Goal: Transaction & Acquisition: Purchase product/service

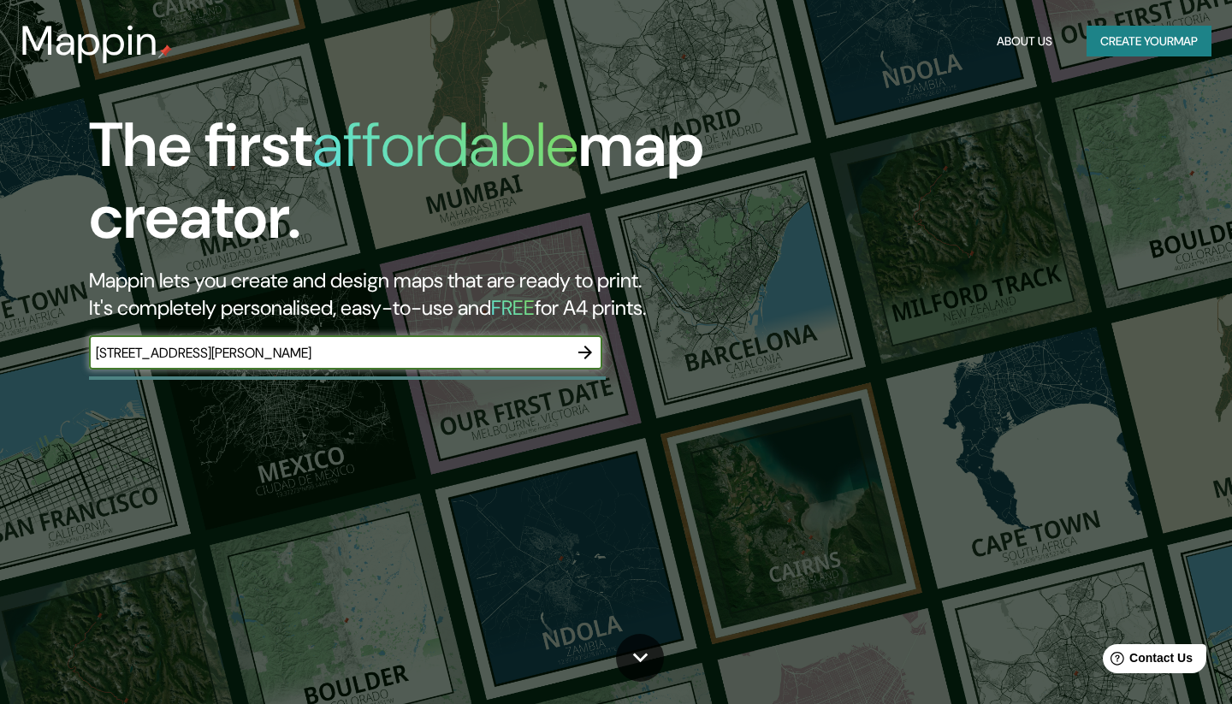
type input "[STREET_ADDRESS][PERSON_NAME]"
click at [576, 337] on button "button" at bounding box center [585, 352] width 34 height 34
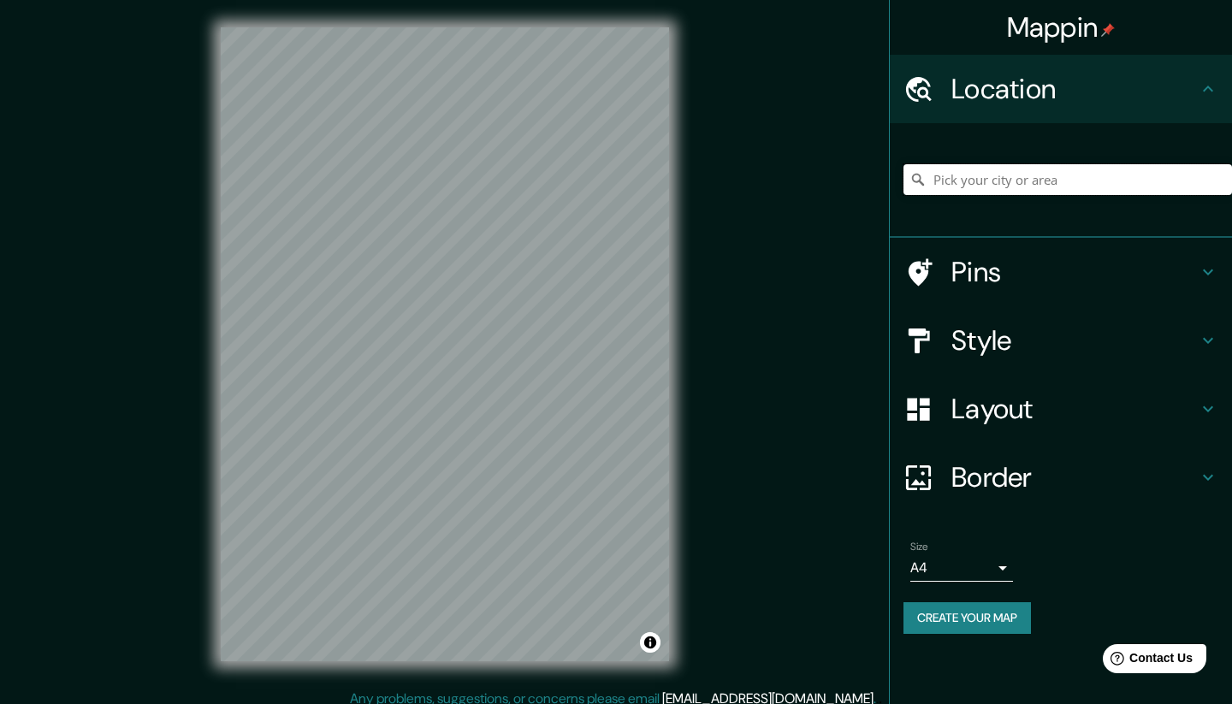
click at [989, 178] on input "Pick your city or area" at bounding box center [1068, 179] width 329 height 31
paste input "[STREET_ADDRESS][PERSON_NAME]"
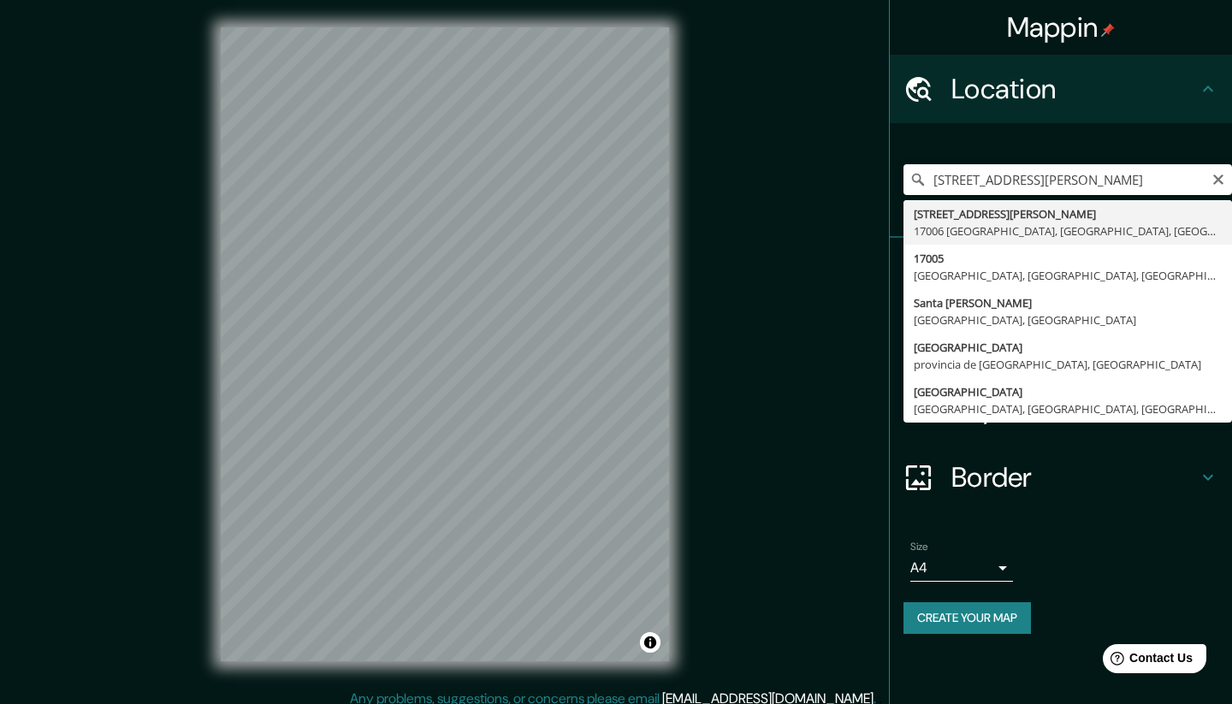
type input "[STREET_ADDRESS][PERSON_NAME]"
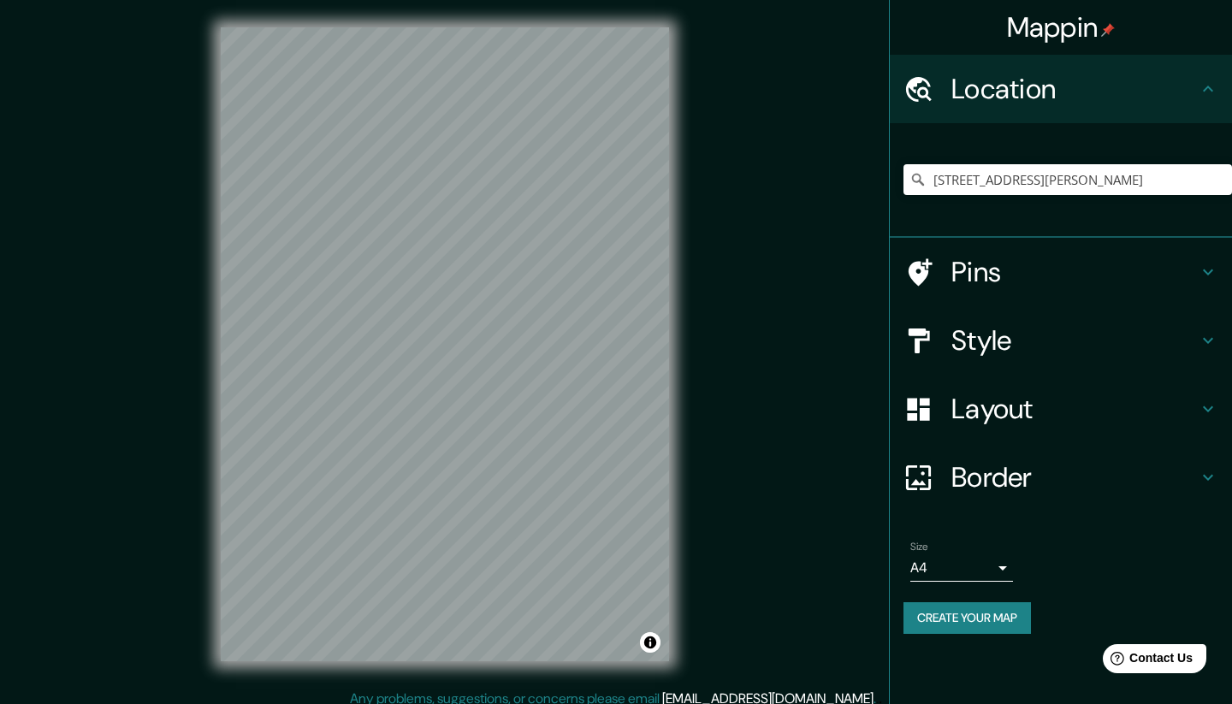
click at [1195, 343] on h4 "Style" at bounding box center [1074, 340] width 246 height 34
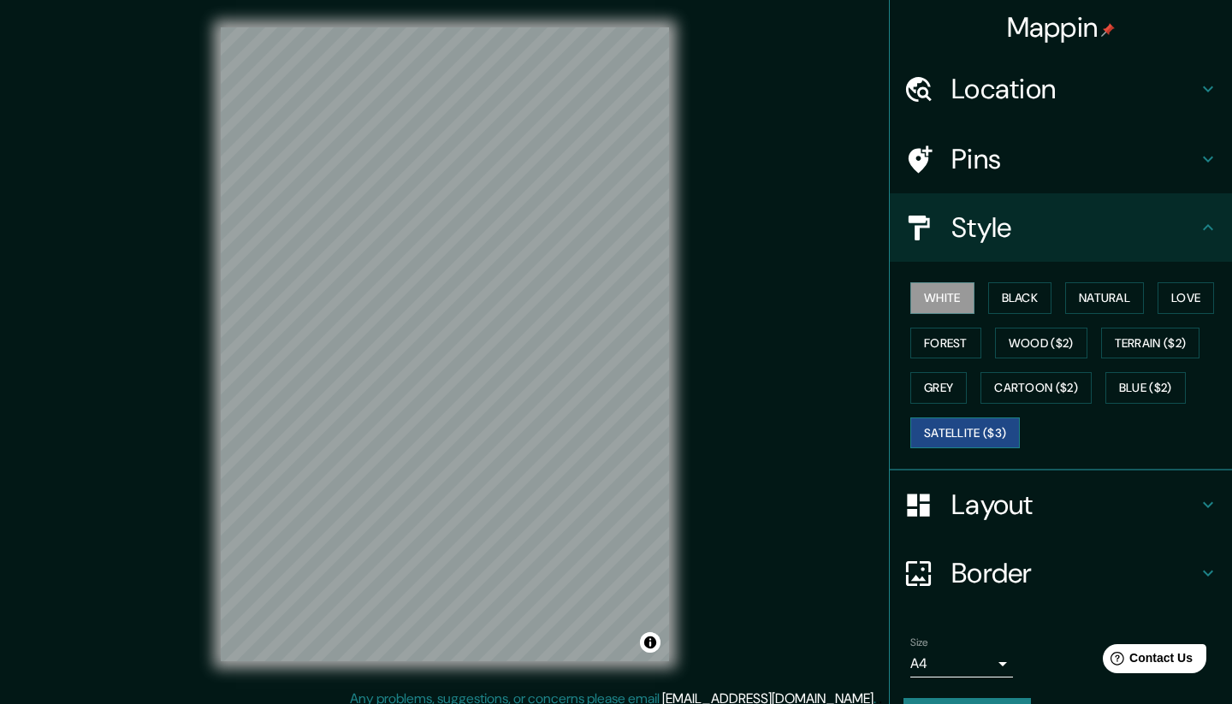
click at [989, 421] on button "Satellite ($3)" at bounding box center [965, 434] width 110 height 32
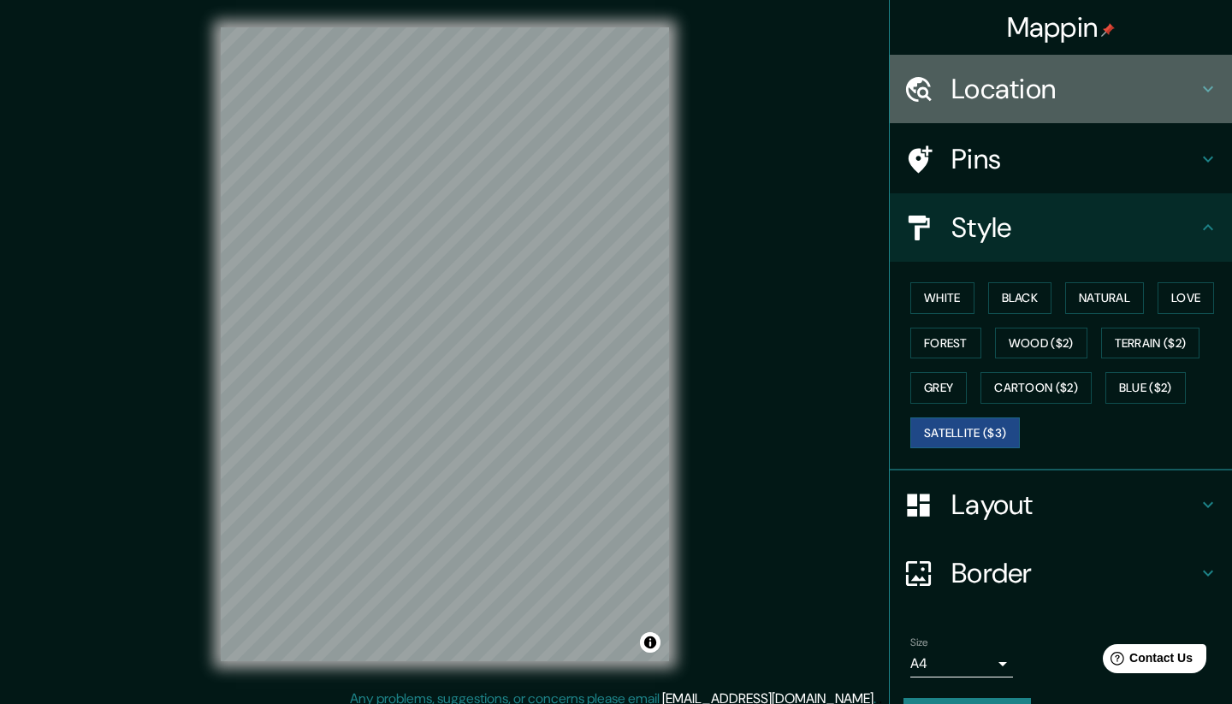
click at [1060, 97] on h4 "Location" at bounding box center [1074, 89] width 246 height 34
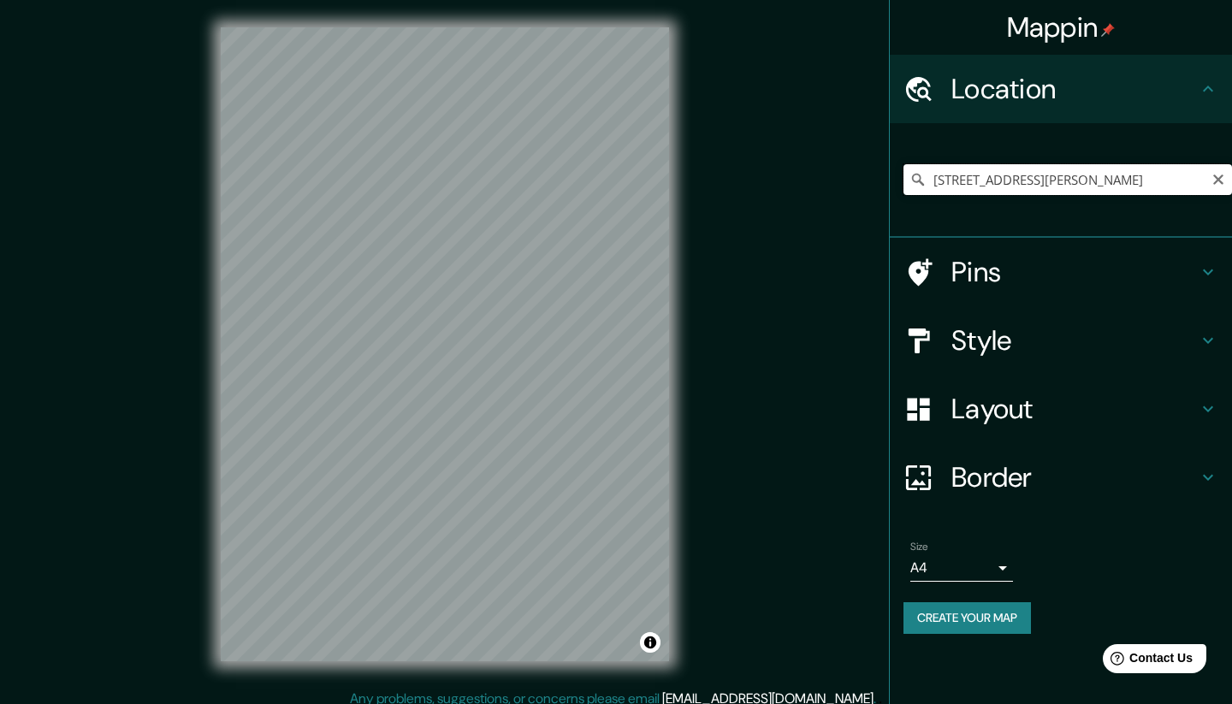
click at [1177, 178] on input "[STREET_ADDRESS][PERSON_NAME]" at bounding box center [1068, 179] width 329 height 31
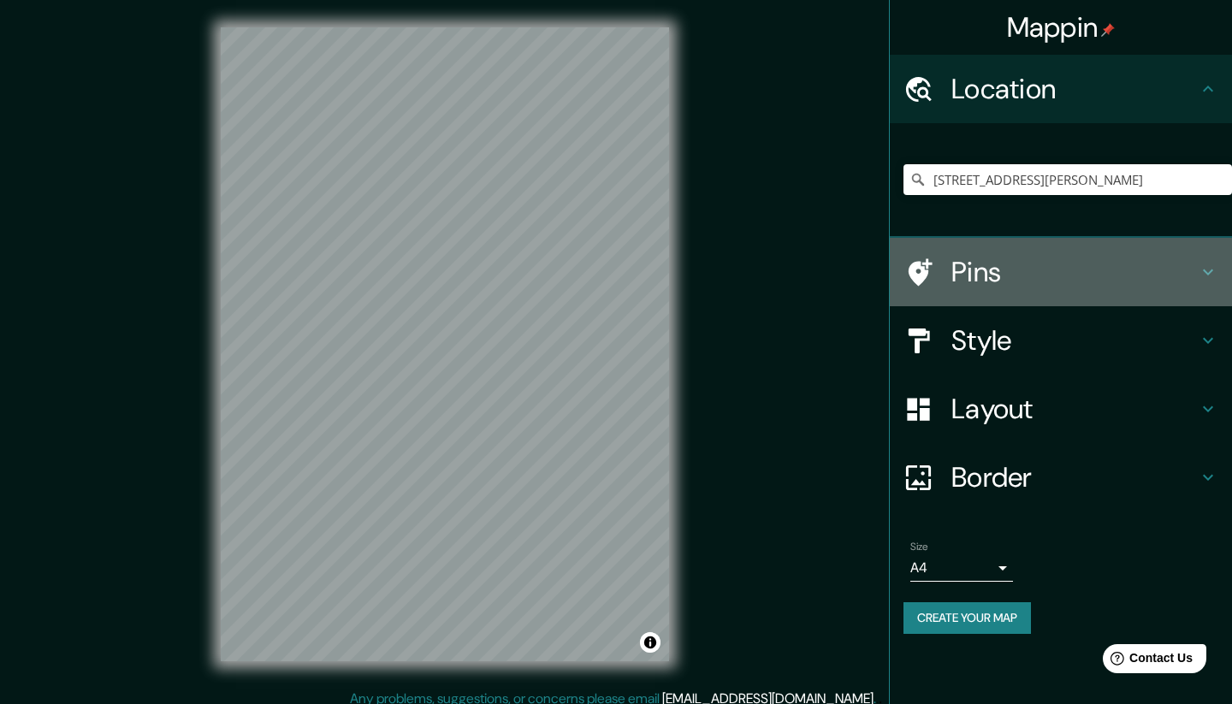
click at [989, 280] on h4 "Pins" at bounding box center [1074, 272] width 246 height 34
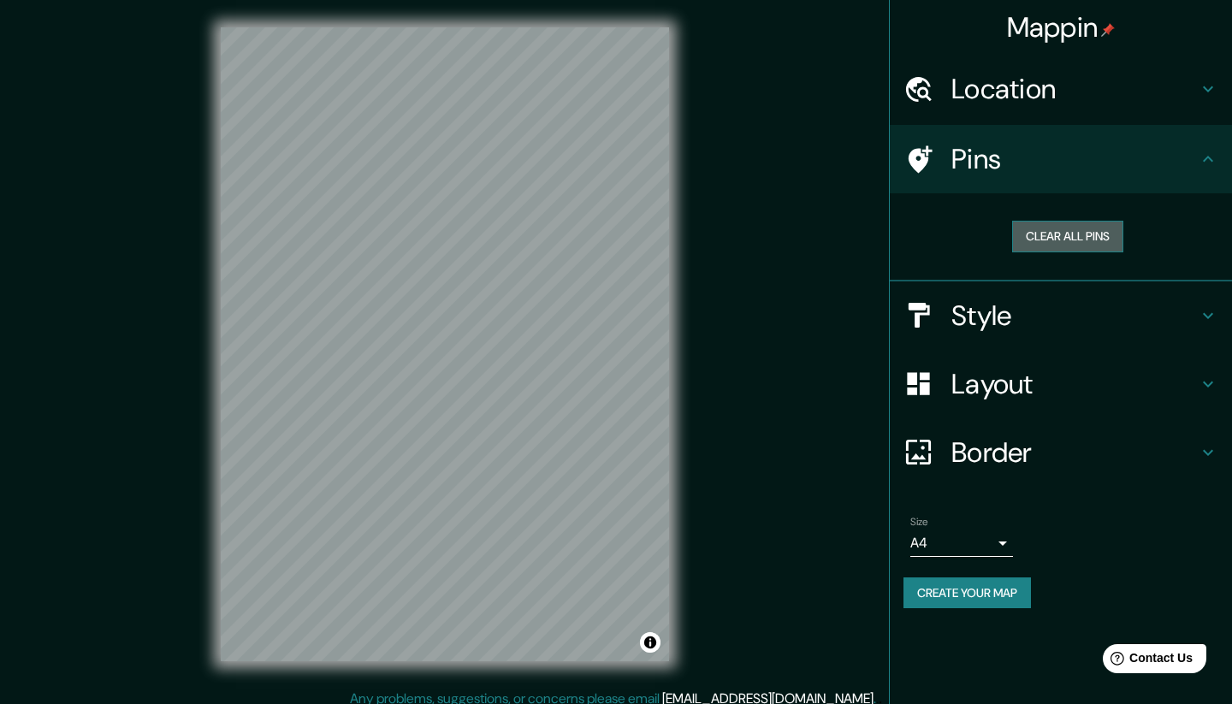
click at [1073, 242] on button "Clear all pins" at bounding box center [1067, 237] width 111 height 32
click at [1074, 245] on button "Clear all pins" at bounding box center [1067, 237] width 111 height 32
click at [1073, 392] on h4 "Layout" at bounding box center [1074, 384] width 246 height 34
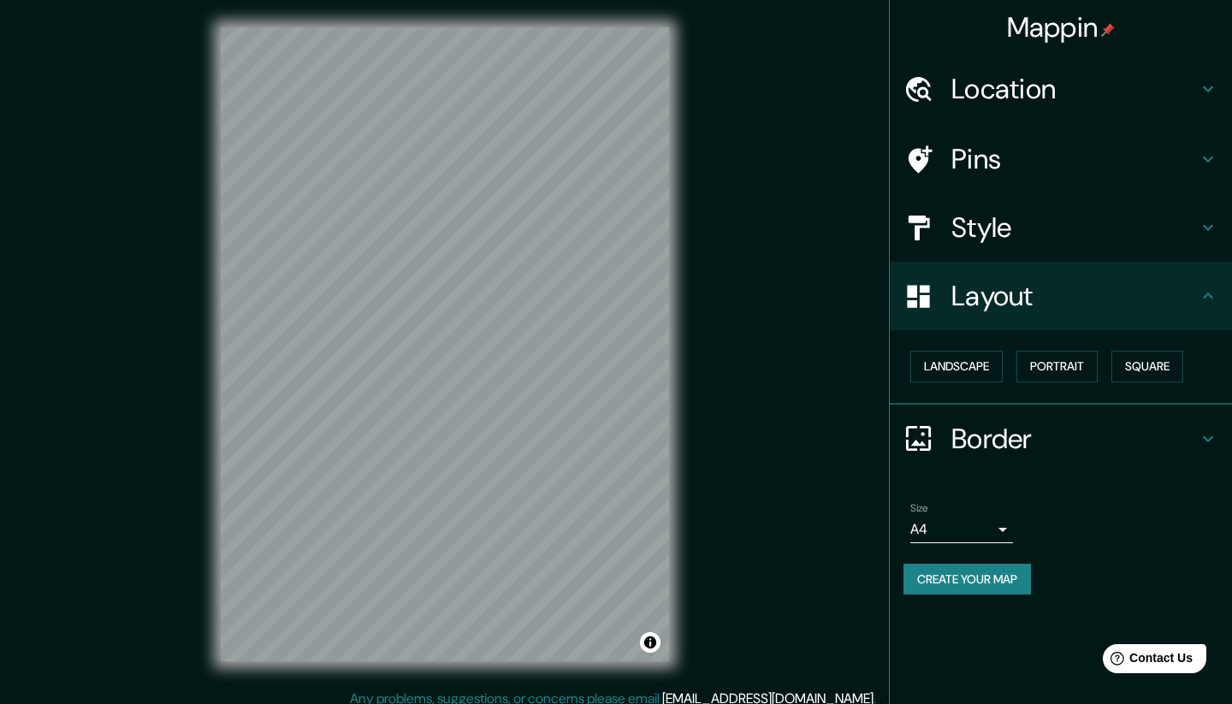
click at [1040, 423] on h4 "Border" at bounding box center [1074, 439] width 246 height 34
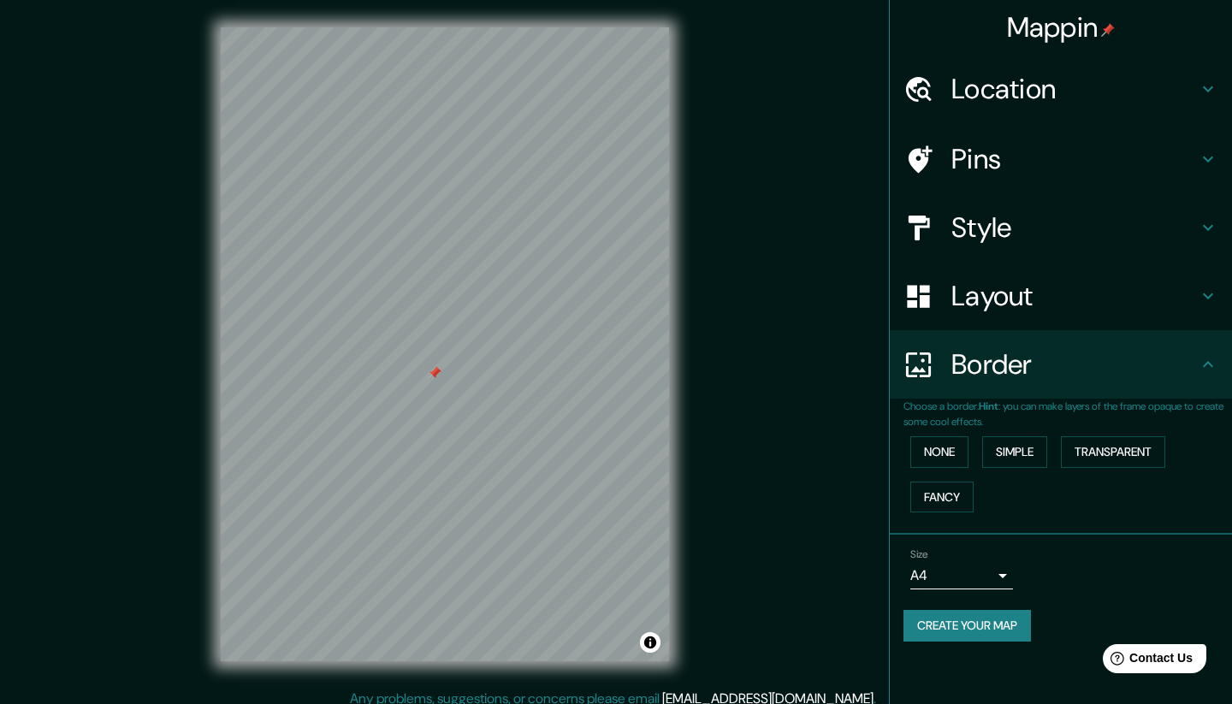
click at [1127, 107] on div "Location" at bounding box center [1061, 89] width 342 height 68
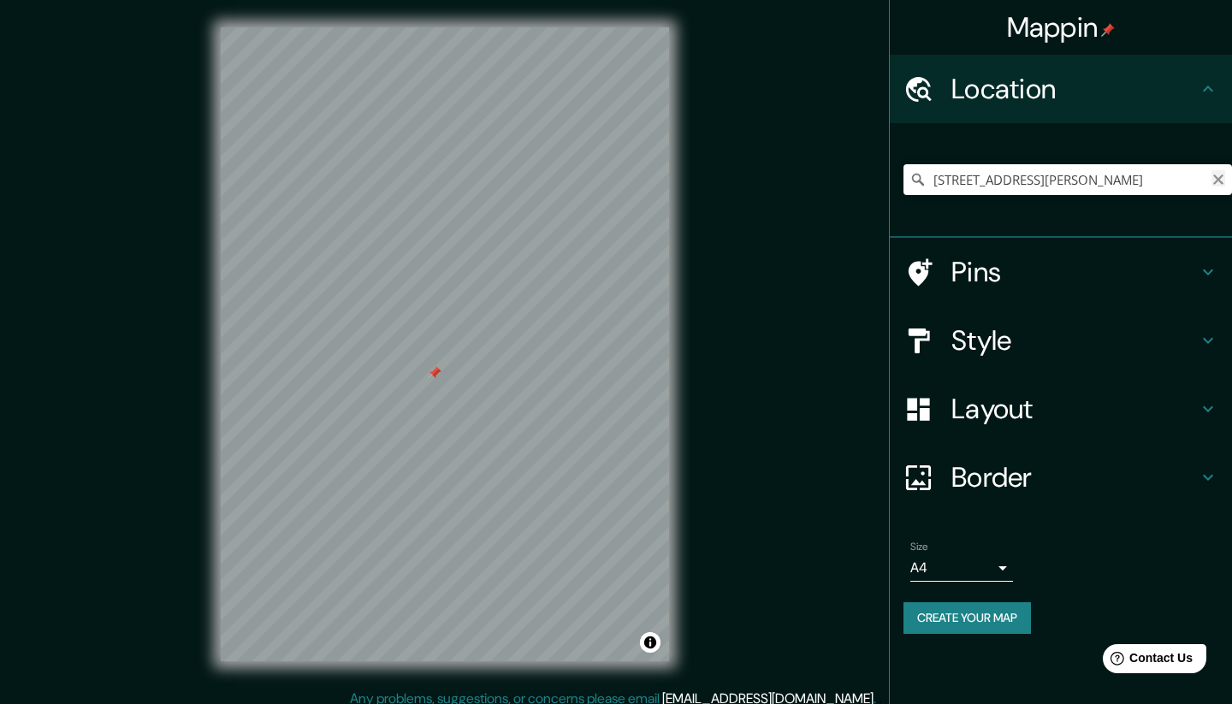
click at [1217, 181] on icon "Clear" at bounding box center [1218, 180] width 10 height 10
paste input "[URL][DOMAIN_NAME]"
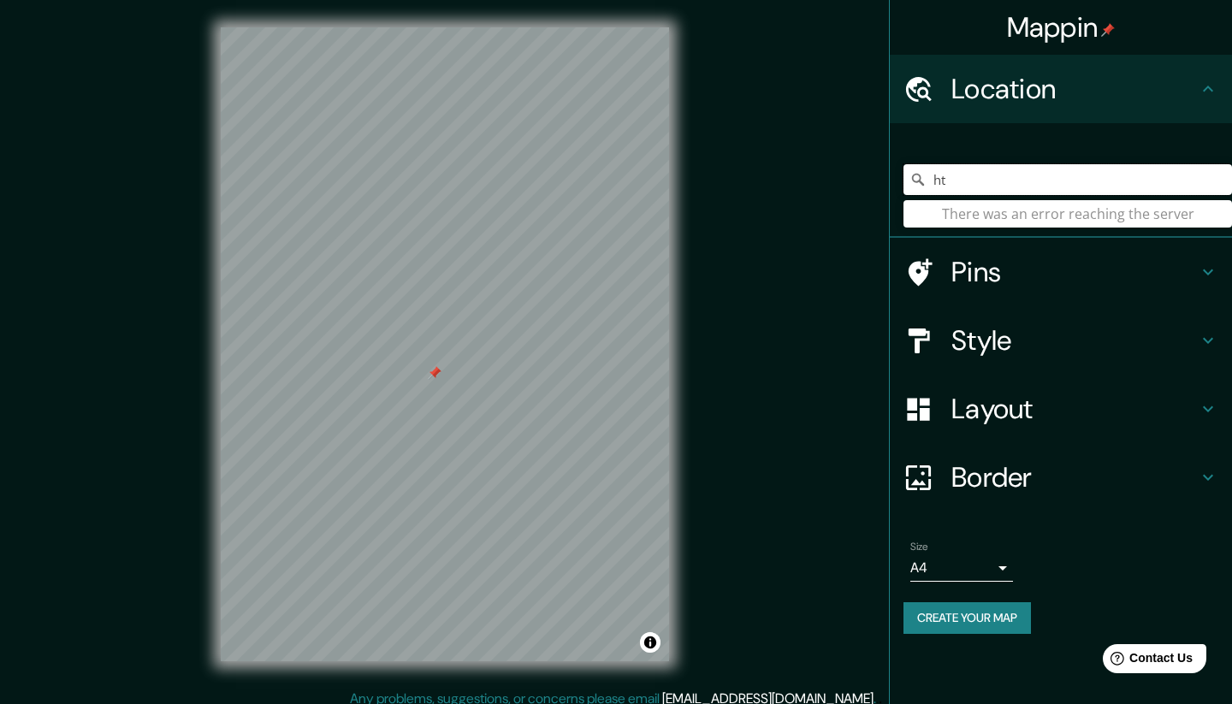
type input "h"
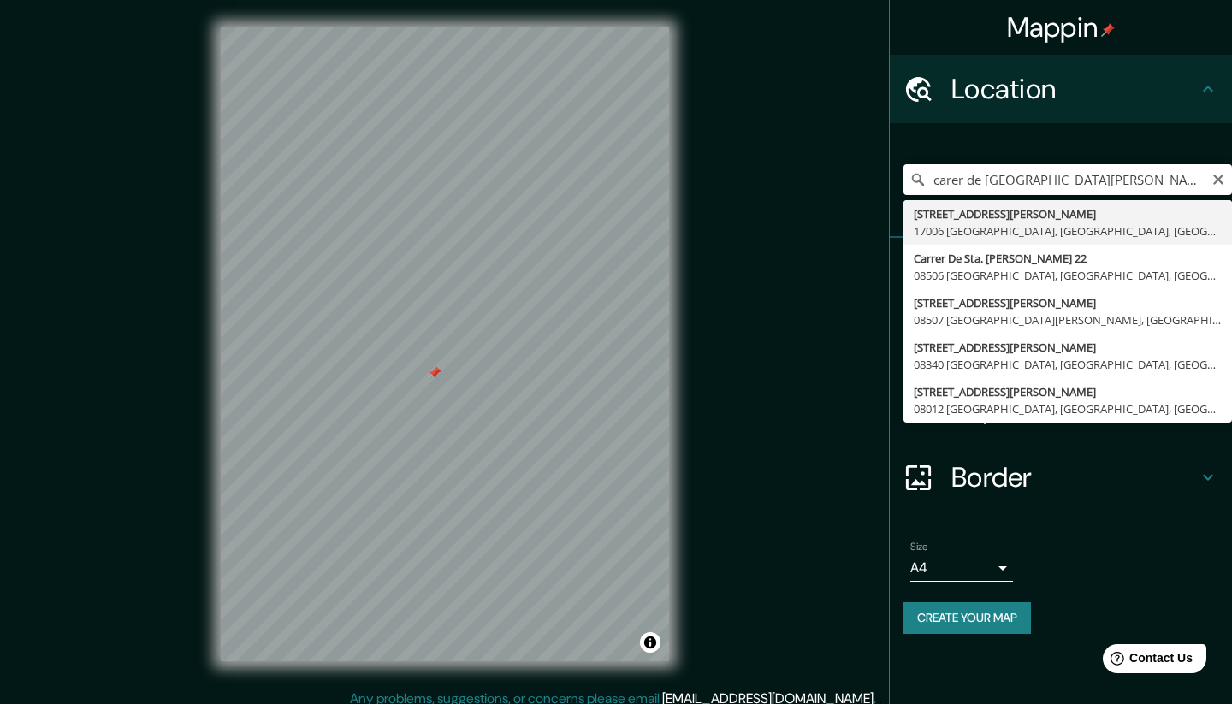
type input "[STREET_ADDRESS][PERSON_NAME]"
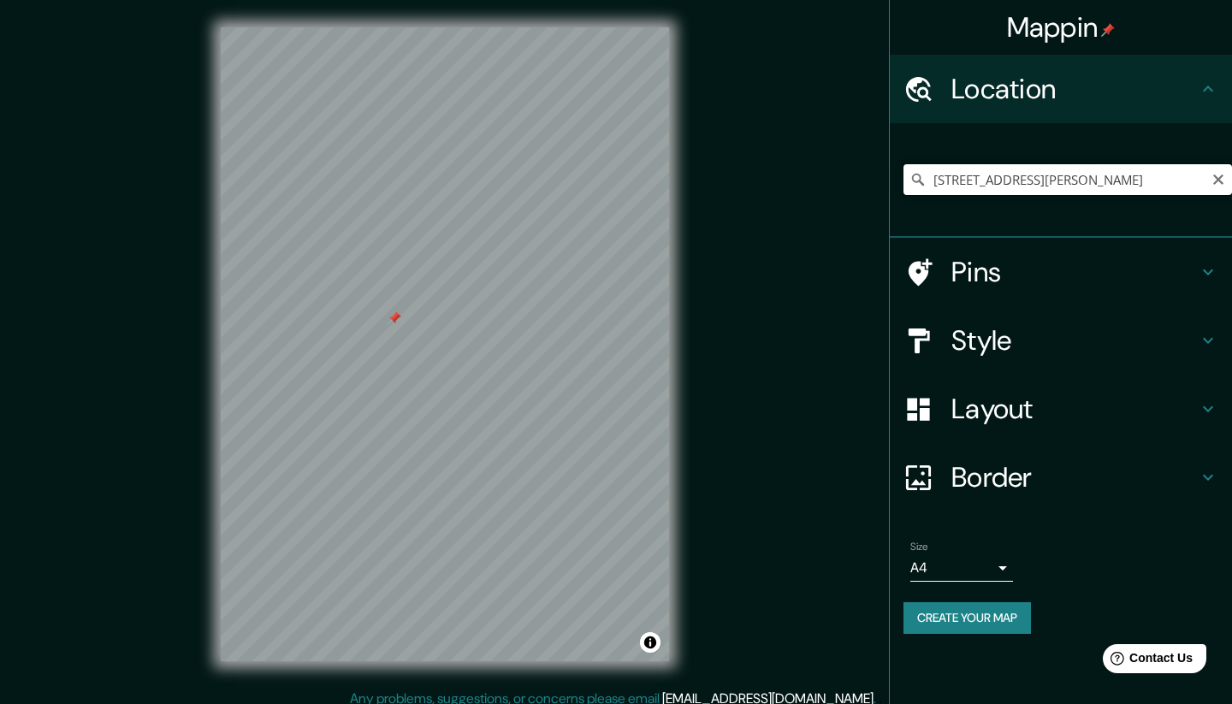
drag, startPoint x: 936, startPoint y: 179, endPoint x: 1230, endPoint y: 186, distance: 294.4
click at [1230, 186] on input "[STREET_ADDRESS][PERSON_NAME]" at bounding box center [1068, 179] width 329 height 31
